Goal: Find specific page/section: Find specific page/section

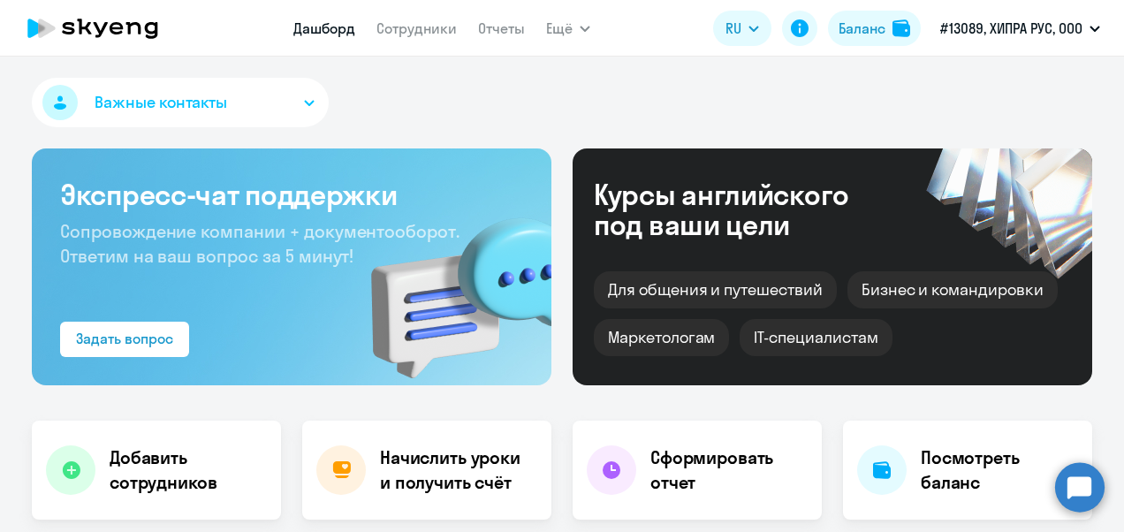
select select "30"
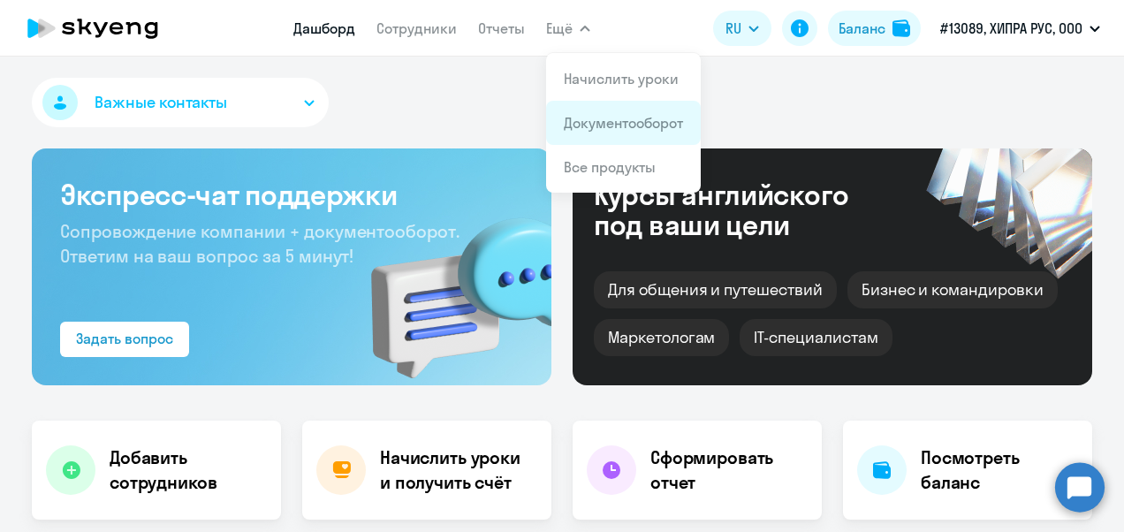
click at [568, 117] on link "Документооборот" at bounding box center [623, 123] width 119 height 18
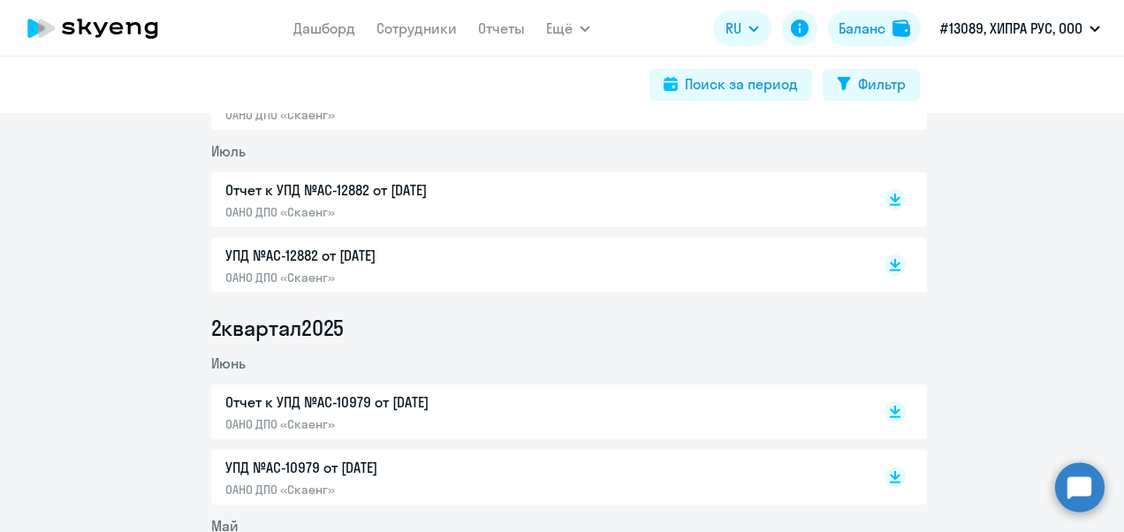
scroll to position [177, 0]
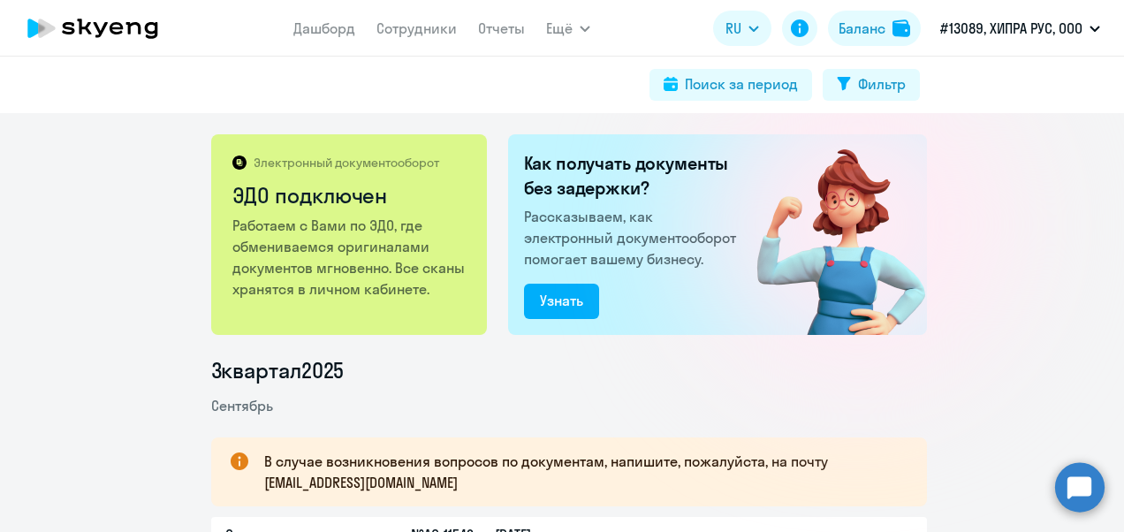
scroll to position [354, 0]
